Goal: Download file/media

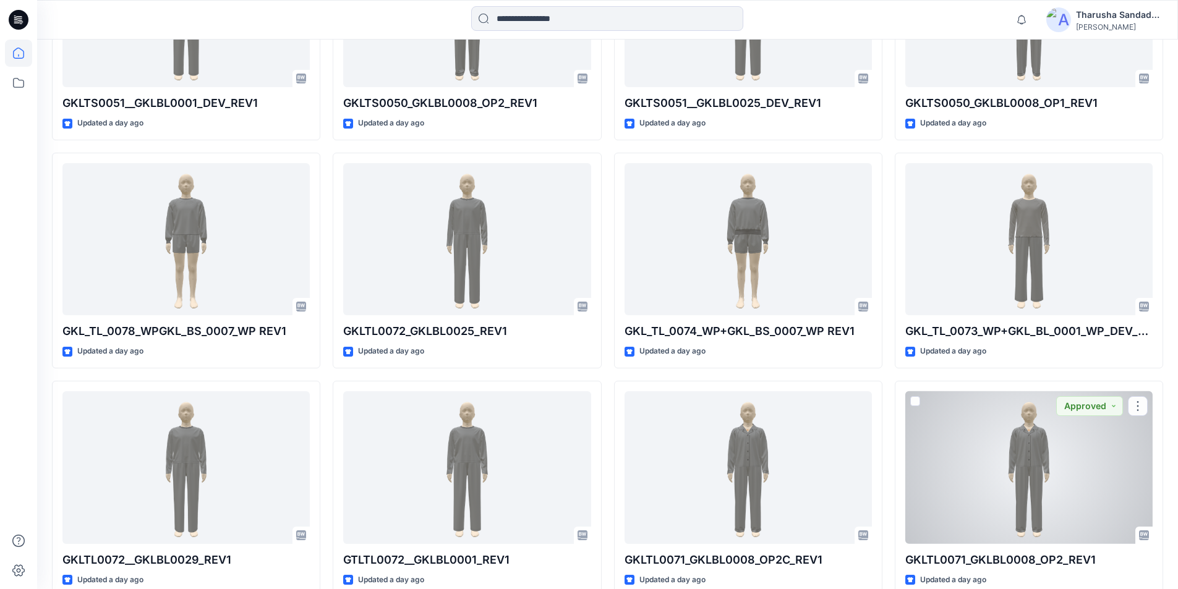
scroll to position [982, 0]
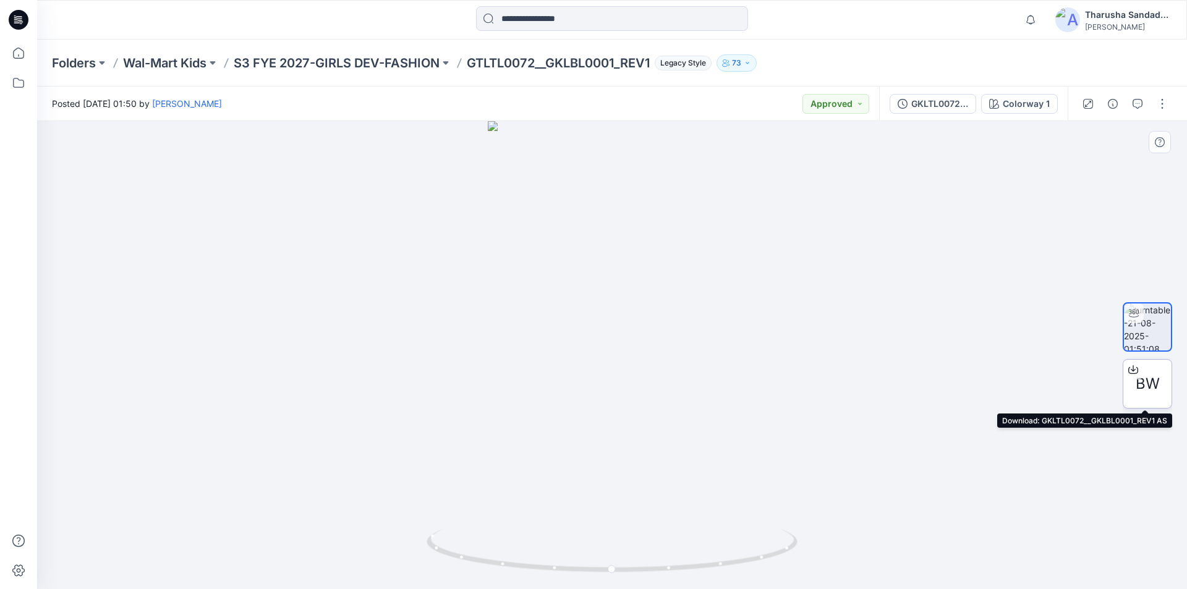
click at [1146, 373] on span "BW" at bounding box center [1148, 384] width 24 height 22
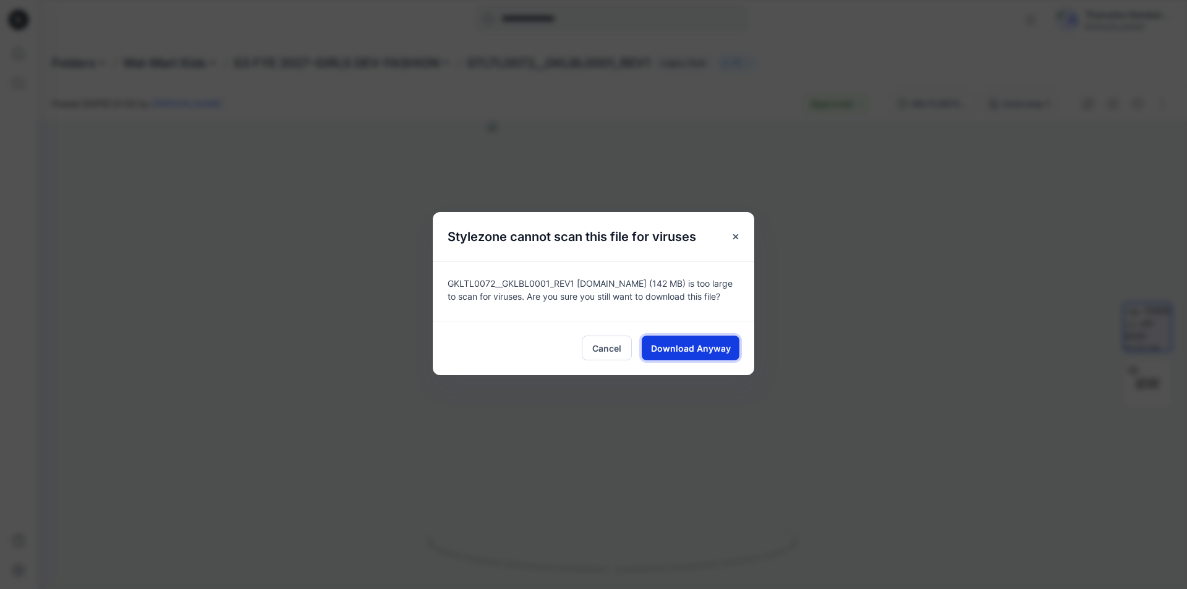
click at [719, 354] on span "Download Anyway" at bounding box center [691, 348] width 80 height 13
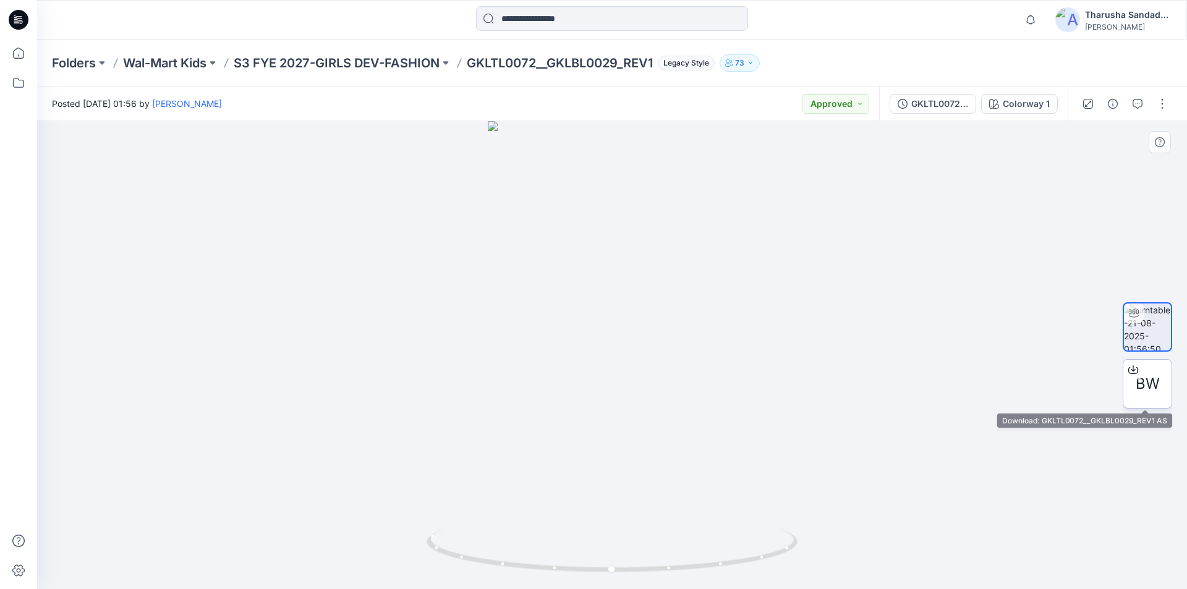
click at [1151, 381] on span "BW" at bounding box center [1148, 384] width 24 height 22
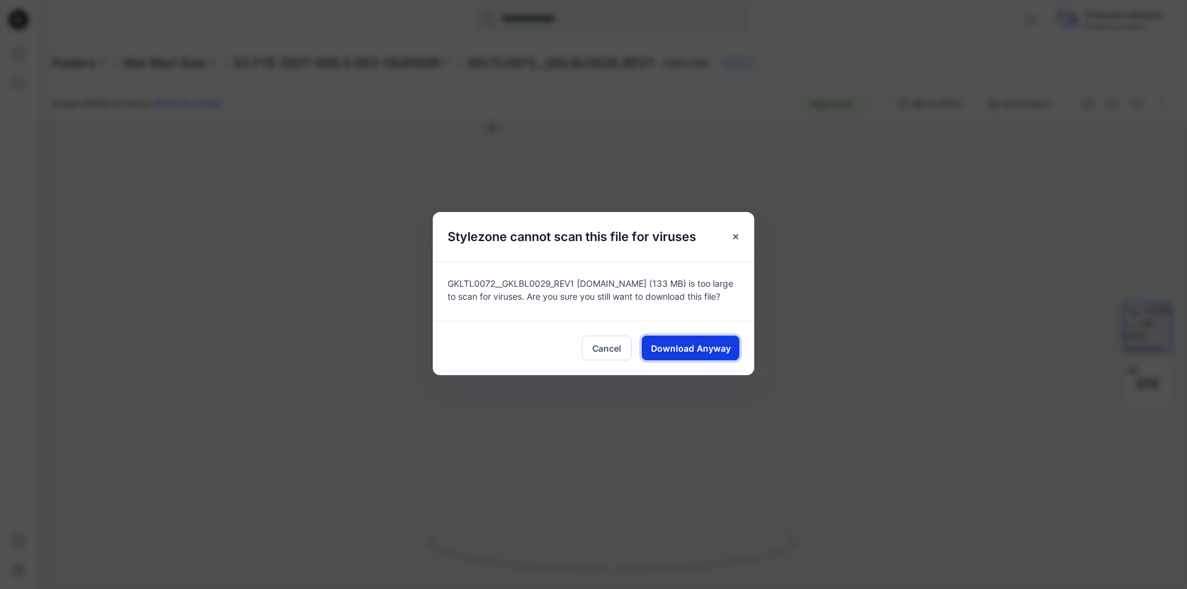
click at [679, 346] on span "Download Anyway" at bounding box center [691, 348] width 80 height 13
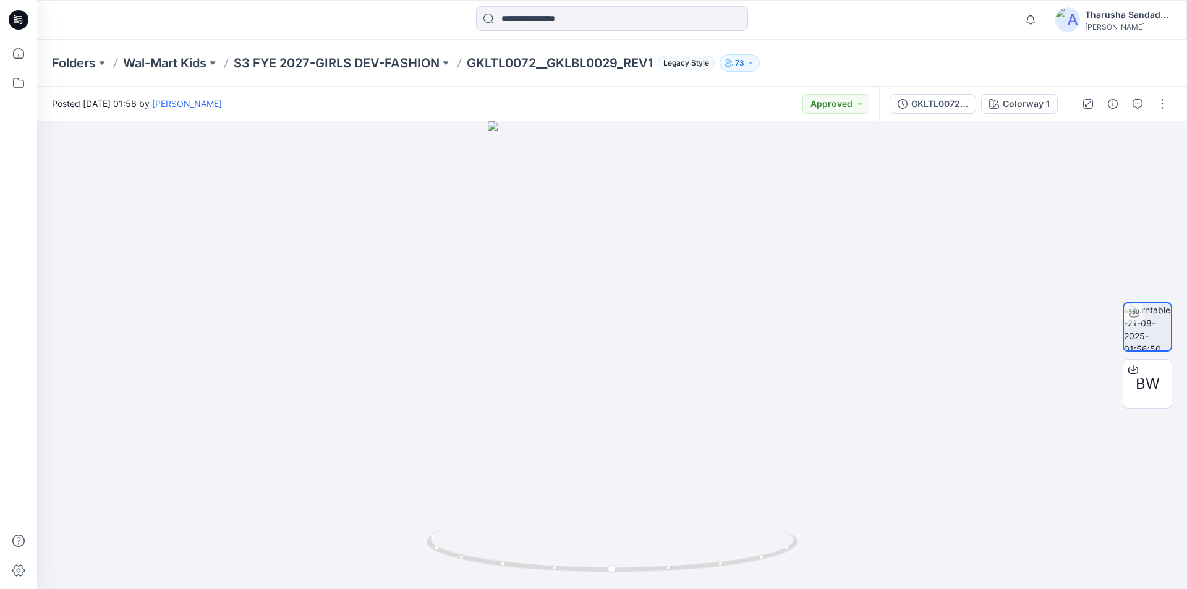
drag, startPoint x: 875, startPoint y: 36, endPoint x: 884, endPoint y: 33, distance: 9.4
click at [877, 36] on div "Notifications Sanjeewa Dankoluwage shared GRP-01619-LS LETTUCE EDGE PANT SET RE…" at bounding box center [612, 20] width 1150 height 40
